Goal: Task Accomplishment & Management: Use online tool/utility

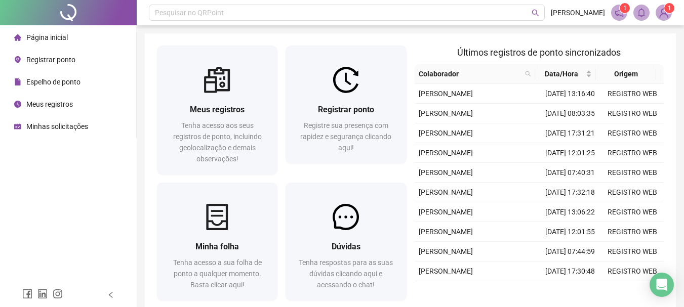
click at [375, 119] on div "Registrar ponto Registre sua presença com rapidez e segurança clicando aqui!" at bounding box center [346, 128] width 96 height 50
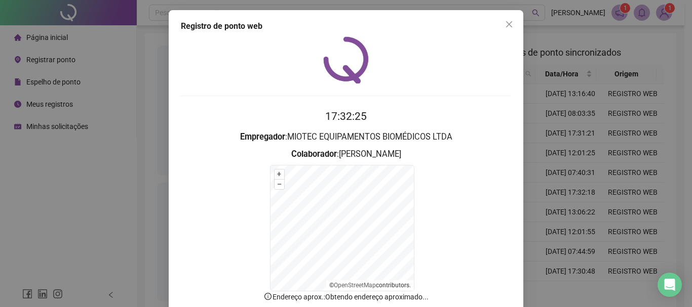
scroll to position [63, 0]
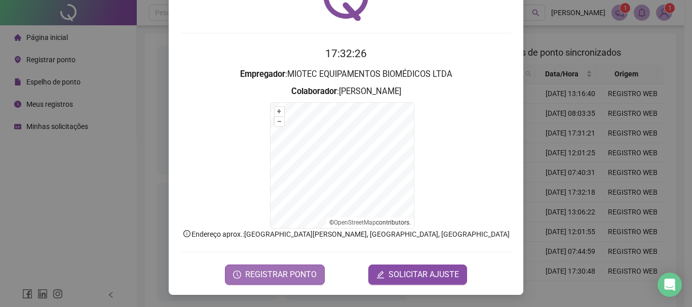
click at [275, 280] on span "REGISTRAR PONTO" at bounding box center [280, 275] width 71 height 12
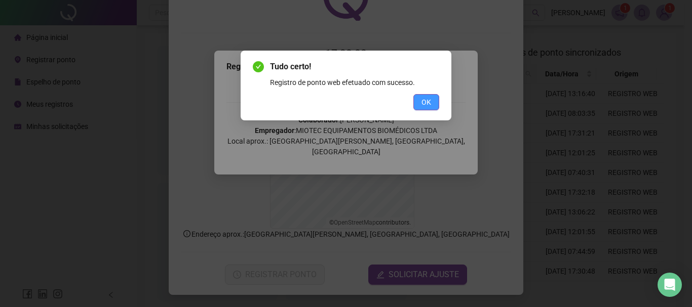
click at [430, 99] on span "OK" at bounding box center [426, 102] width 10 height 11
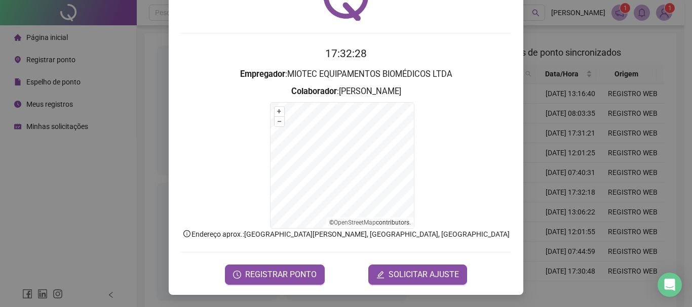
scroll to position [0, 0]
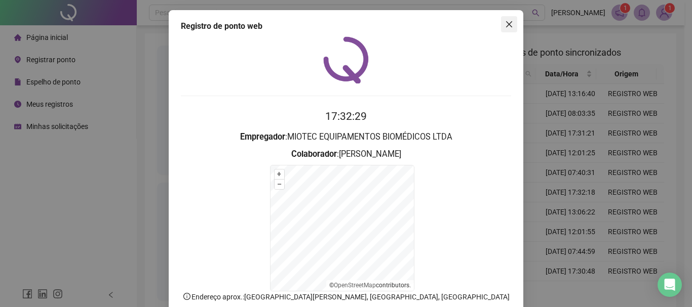
click at [505, 23] on icon "close" at bounding box center [509, 24] width 8 height 8
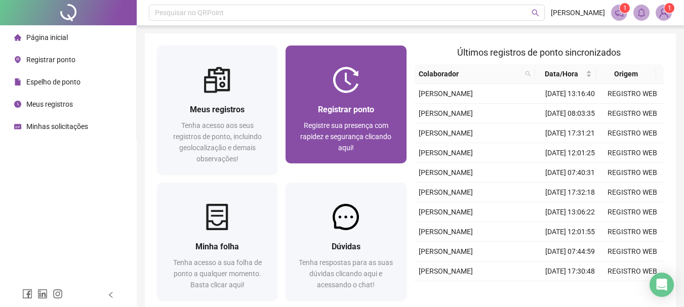
click at [365, 112] on span "Registrar ponto" at bounding box center [346, 110] width 56 height 10
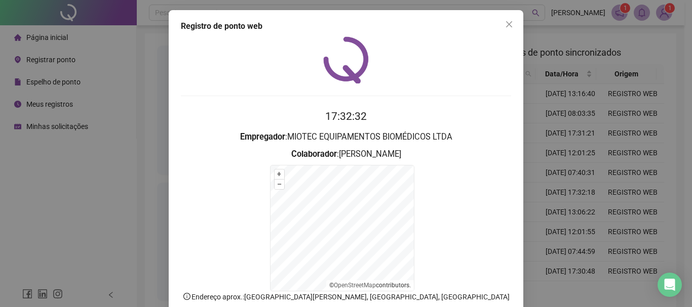
scroll to position [63, 0]
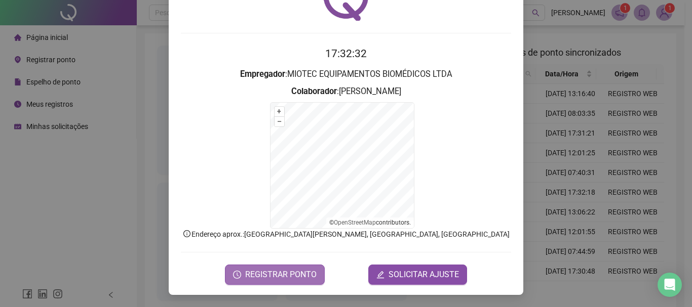
click at [276, 280] on span "REGISTRAR PONTO" at bounding box center [280, 275] width 71 height 12
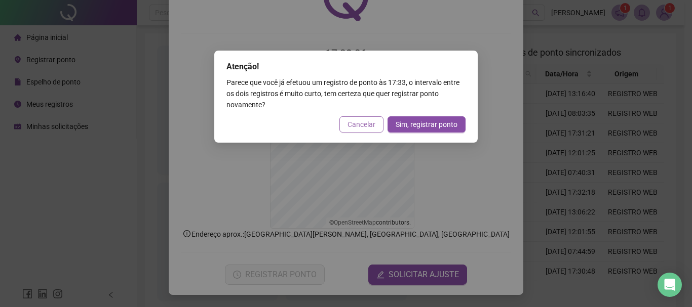
click at [367, 122] on span "Cancelar" at bounding box center [361, 124] width 28 height 11
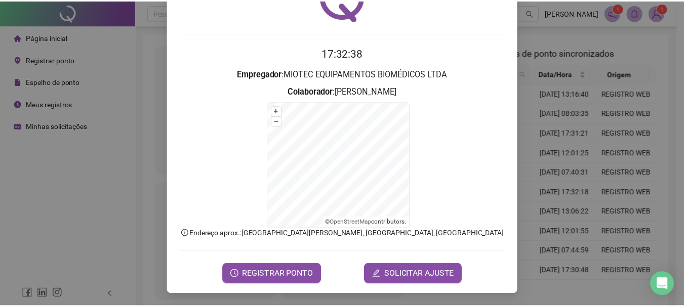
scroll to position [0, 0]
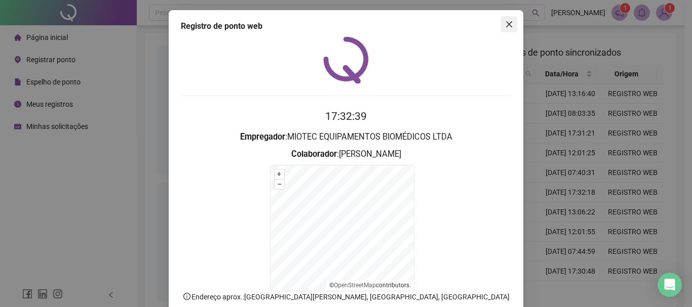
click at [510, 27] on span "Close" at bounding box center [509, 24] width 16 height 8
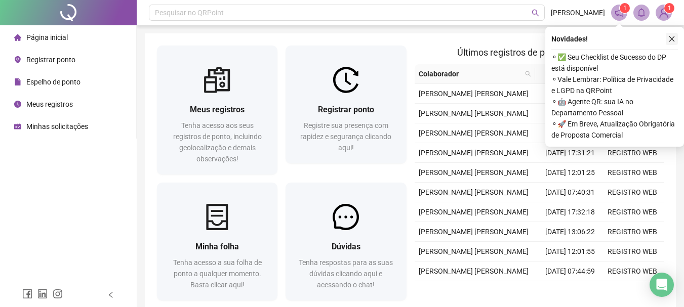
click at [667, 42] on button "button" at bounding box center [672, 39] width 12 height 12
